Goal: Information Seeking & Learning: Learn about a topic

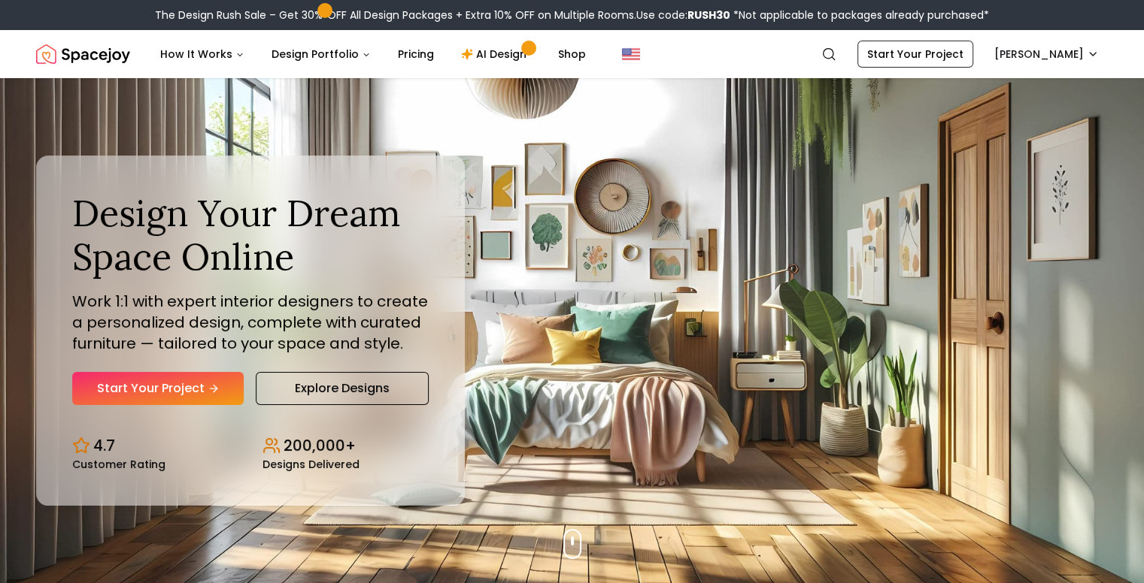
click at [232, 65] on button "How It Works" at bounding box center [202, 54] width 108 height 30
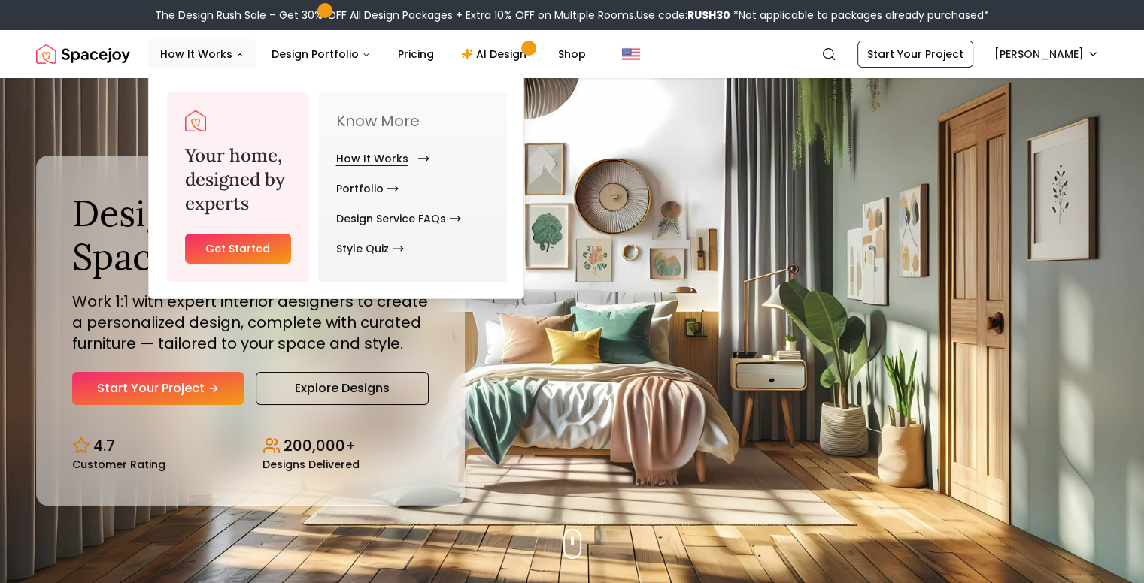
click at [359, 154] on link "How It Works" at bounding box center [379, 159] width 87 height 30
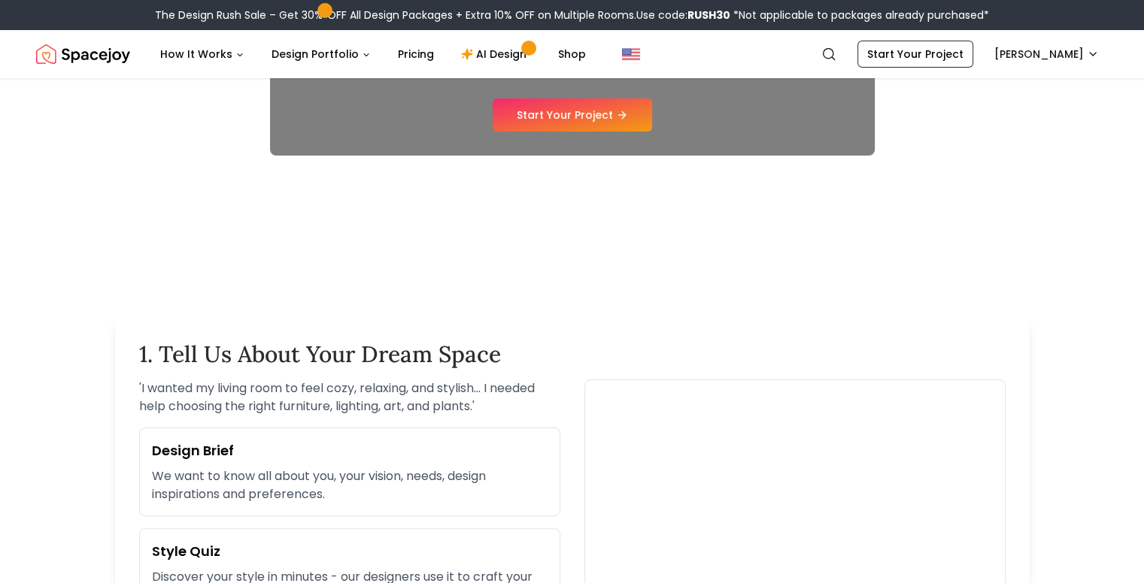
scroll to position [238, 0]
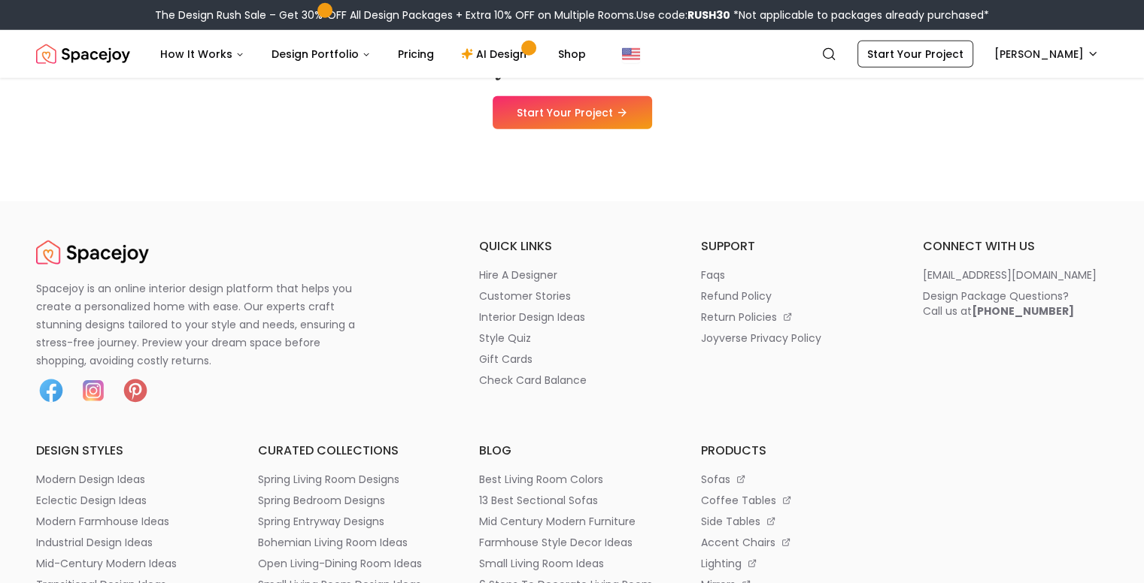
scroll to position [4264, 0]
